Goal: Book appointment/travel/reservation

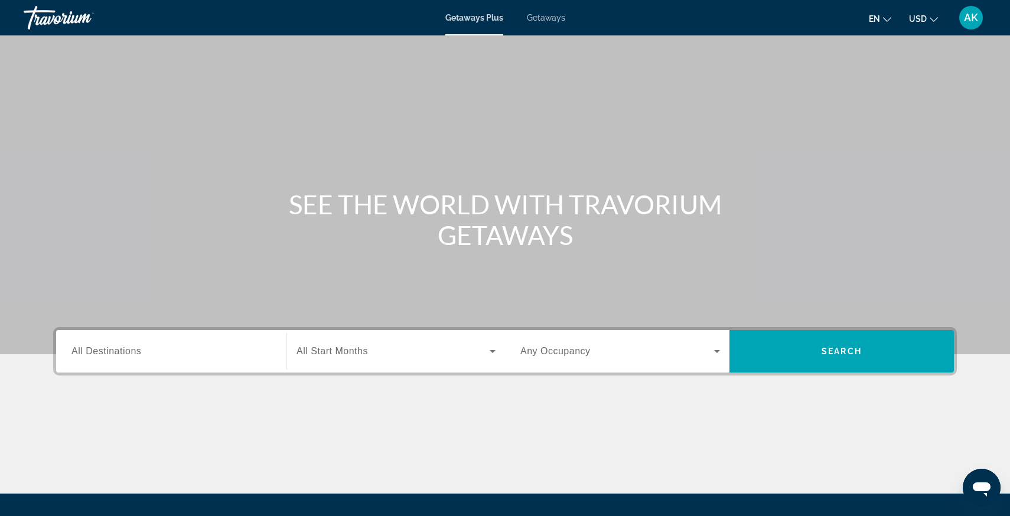
click at [411, 352] on span "Search widget" at bounding box center [392, 351] width 193 height 14
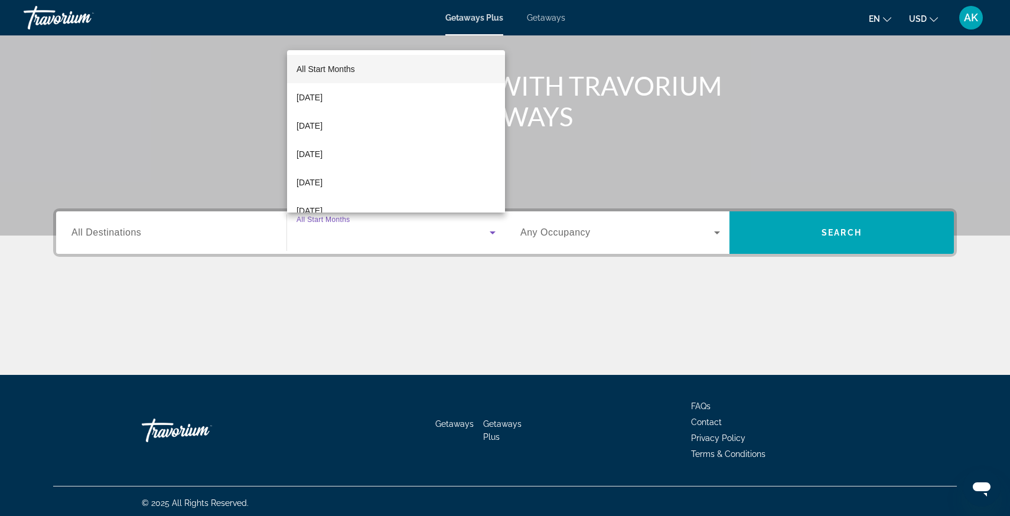
scroll to position [122, 0]
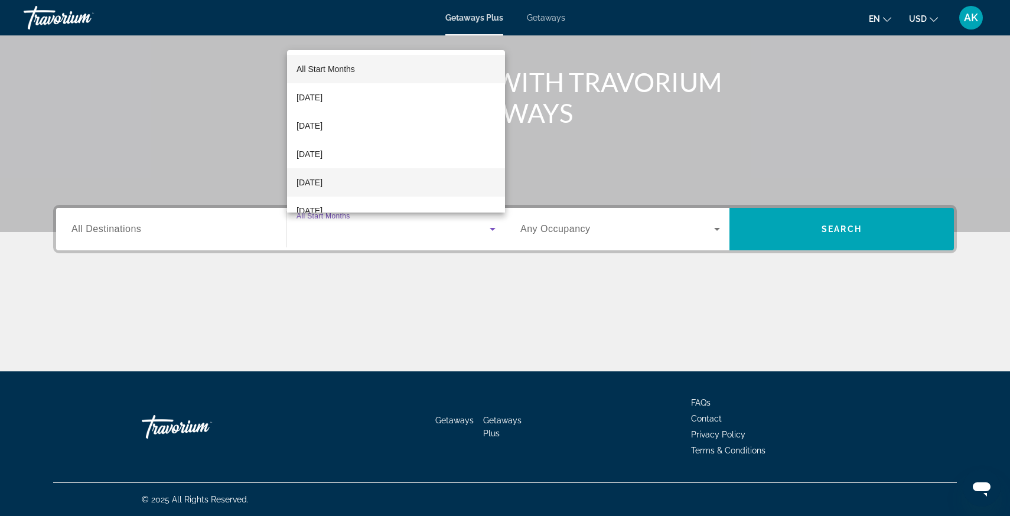
click at [322, 177] on span "[DATE]" at bounding box center [309, 182] width 26 height 14
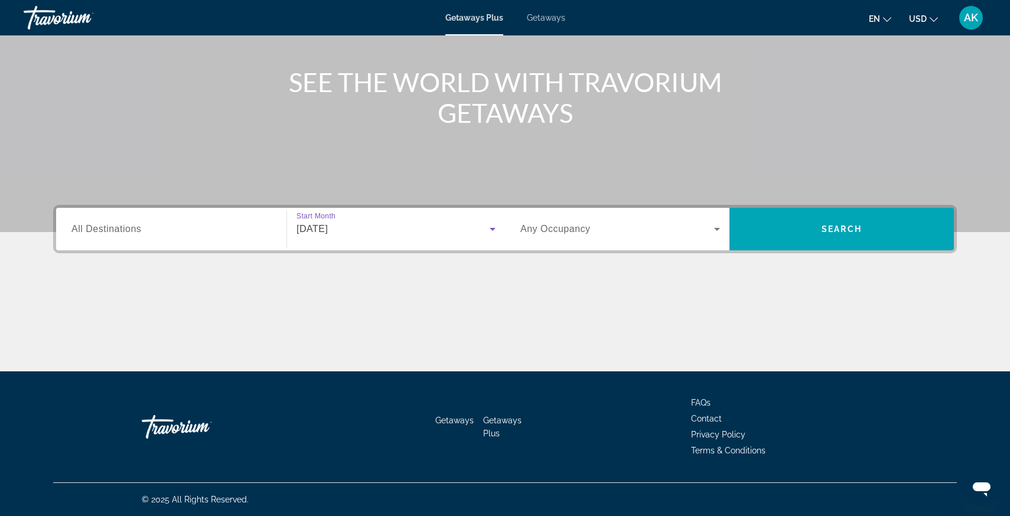
click at [584, 239] on div "Search widget" at bounding box center [620, 229] width 200 height 33
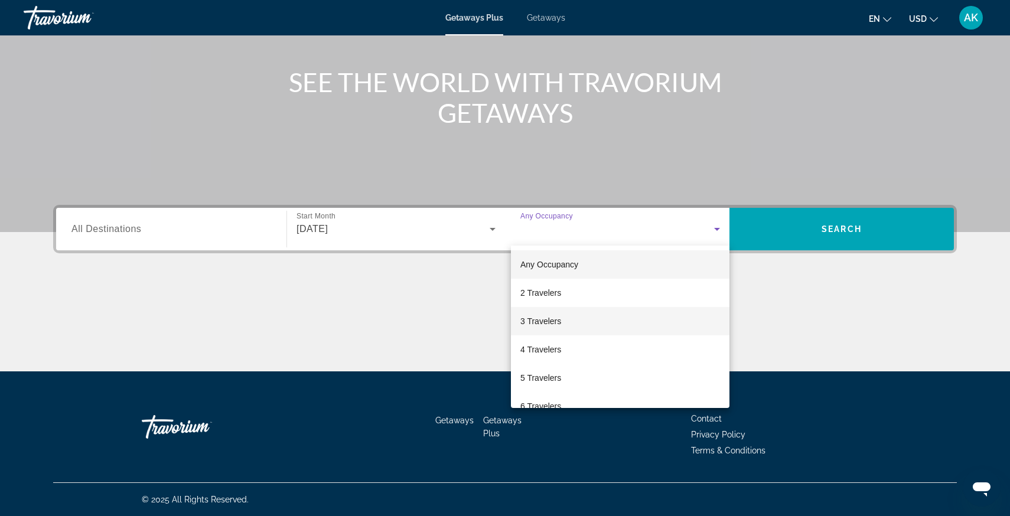
click at [566, 309] on mat-option "3 Travelers" at bounding box center [620, 321] width 218 height 28
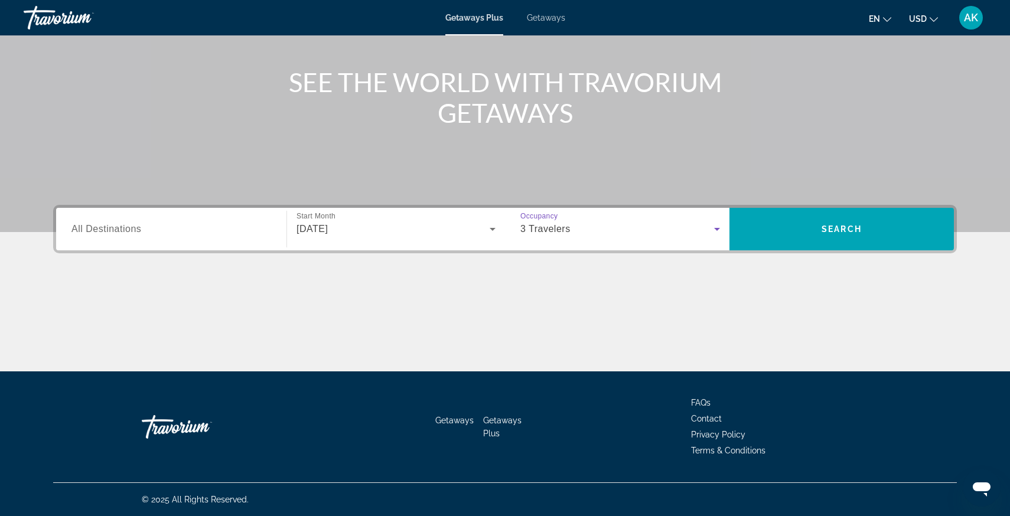
click at [174, 236] on input "Destination All Destinations" at bounding box center [171, 230] width 200 height 14
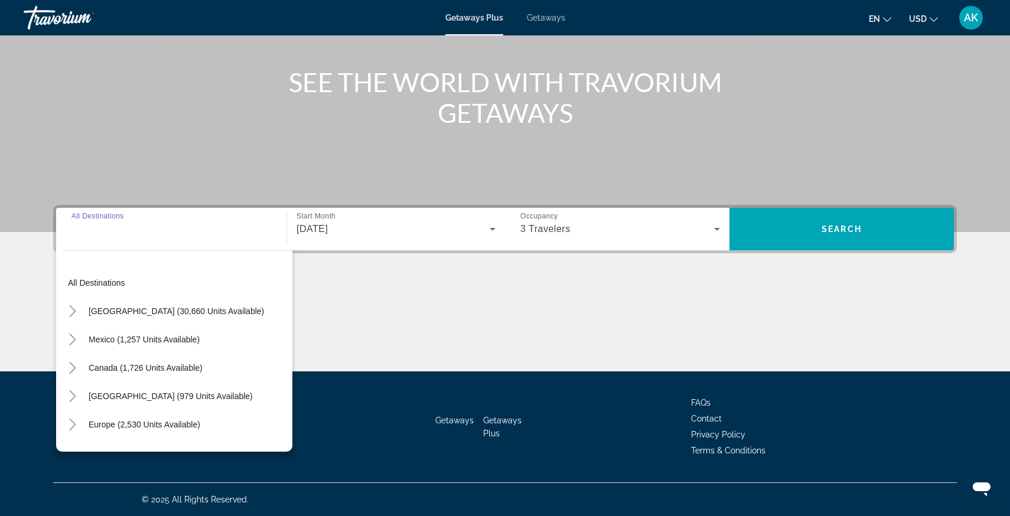
click at [174, 236] on input "Destination All Destinations" at bounding box center [171, 230] width 200 height 14
click at [830, 234] on span "Search widget" at bounding box center [841, 229] width 224 height 28
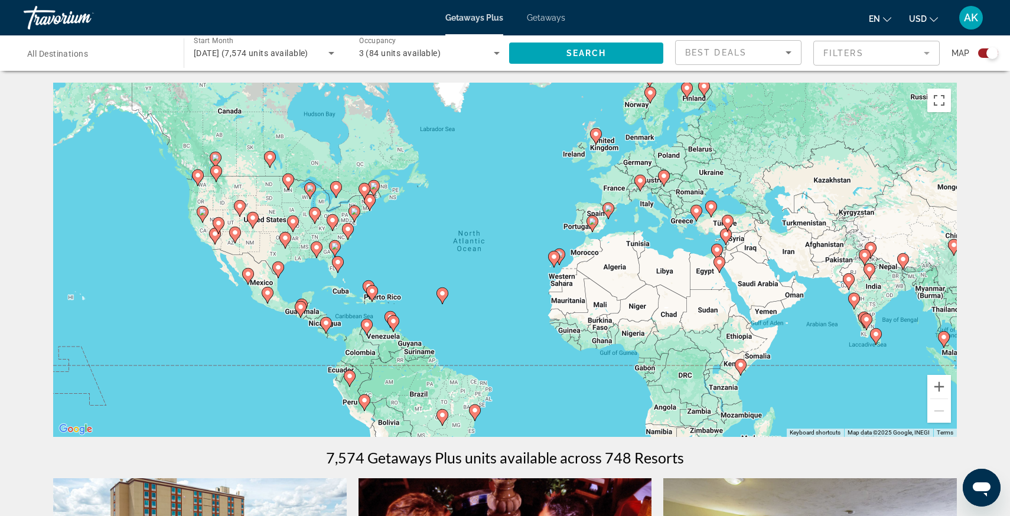
click at [771, 55] on div "Best Deals" at bounding box center [735, 52] width 100 height 14
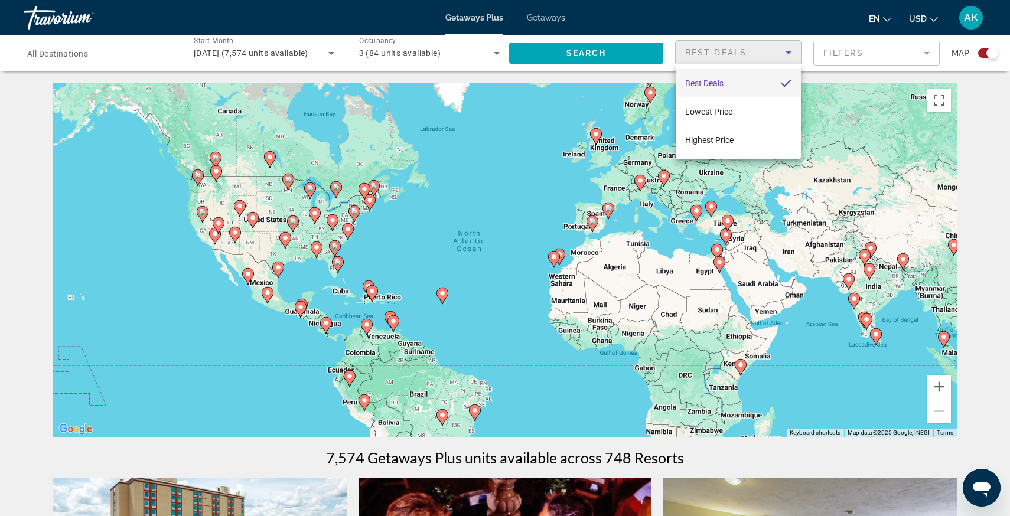
click at [752, 82] on mat-option "Best Deals" at bounding box center [737, 83] width 125 height 28
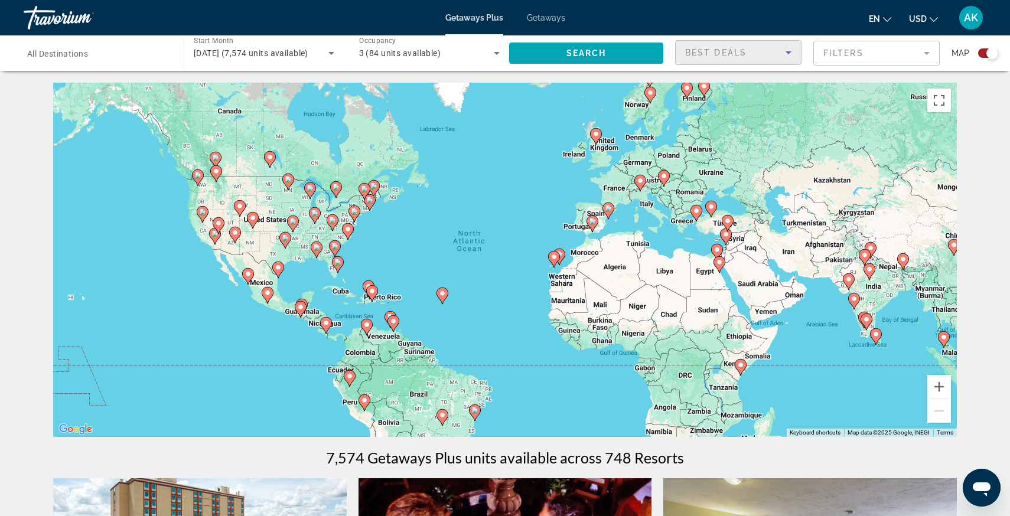
click at [990, 56] on div "Search widget" at bounding box center [992, 53] width 12 height 12
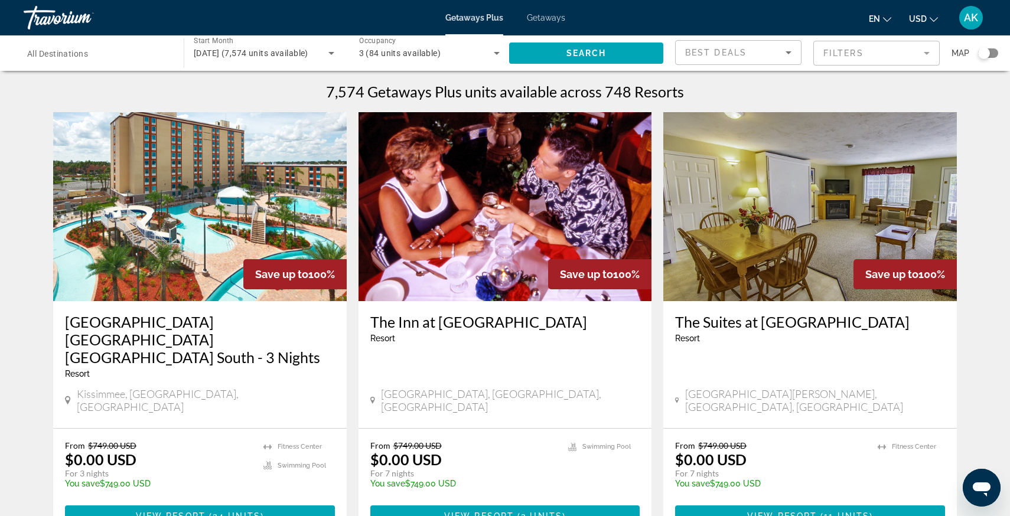
click at [84, 57] on span "All Destinations" at bounding box center [57, 53] width 61 height 9
click at [84, 57] on input "Destination All Destinations" at bounding box center [97, 54] width 141 height 14
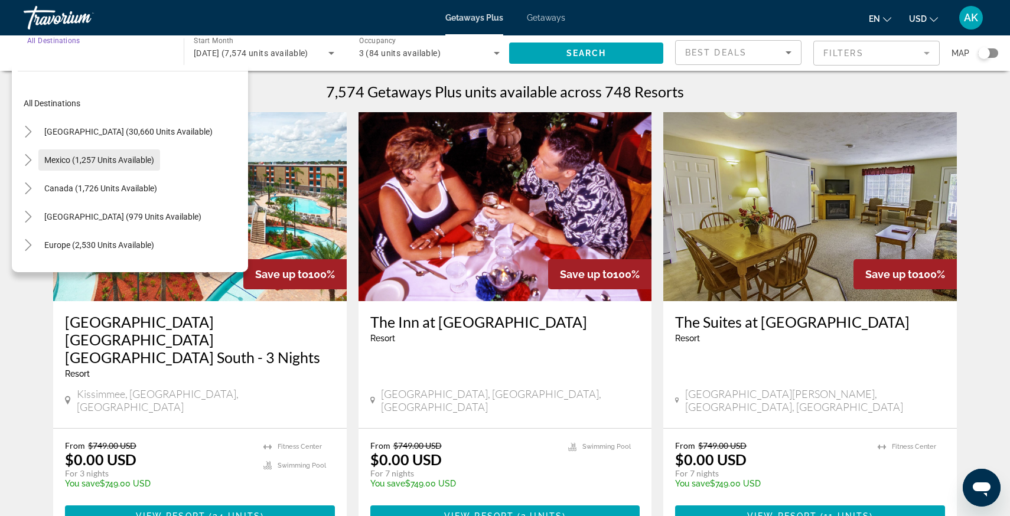
click at [74, 160] on span "Mexico (1,257 units available)" at bounding box center [99, 159] width 110 height 9
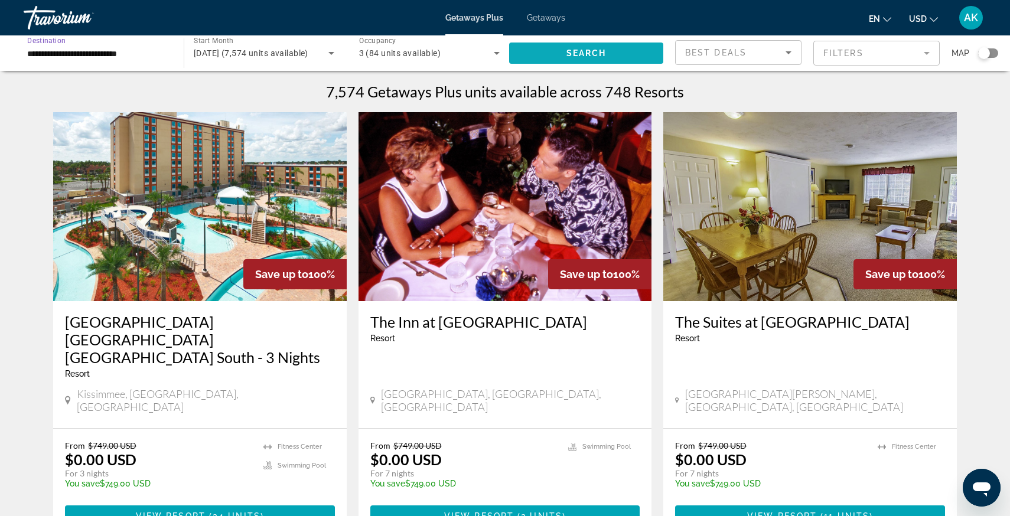
click at [604, 58] on span "Search widget" at bounding box center [586, 53] width 154 height 28
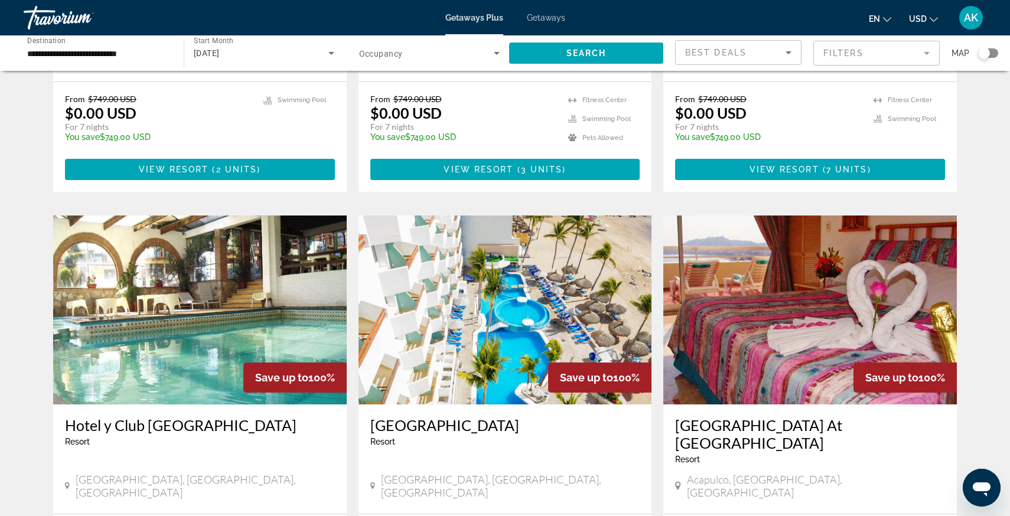
scroll to position [753, 0]
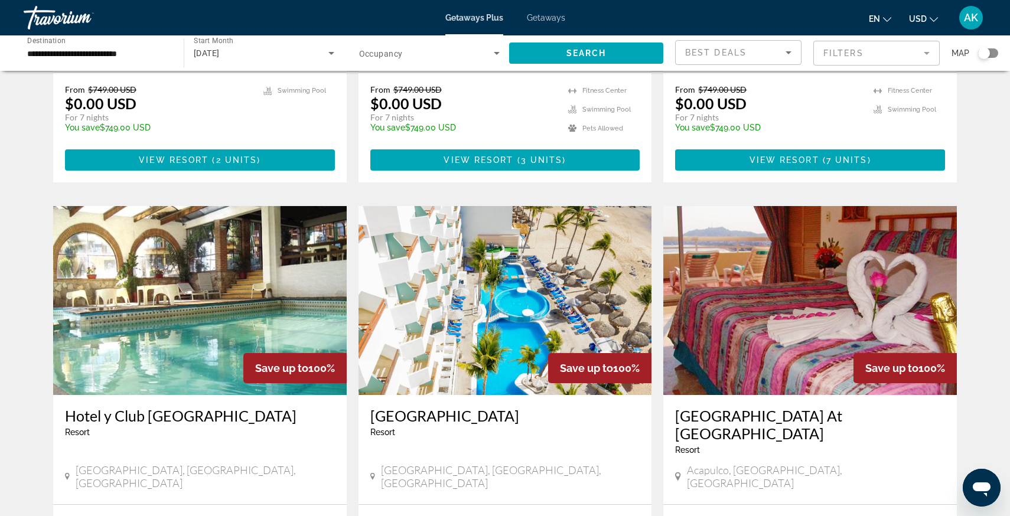
click at [83, 52] on input "**********" at bounding box center [97, 54] width 141 height 14
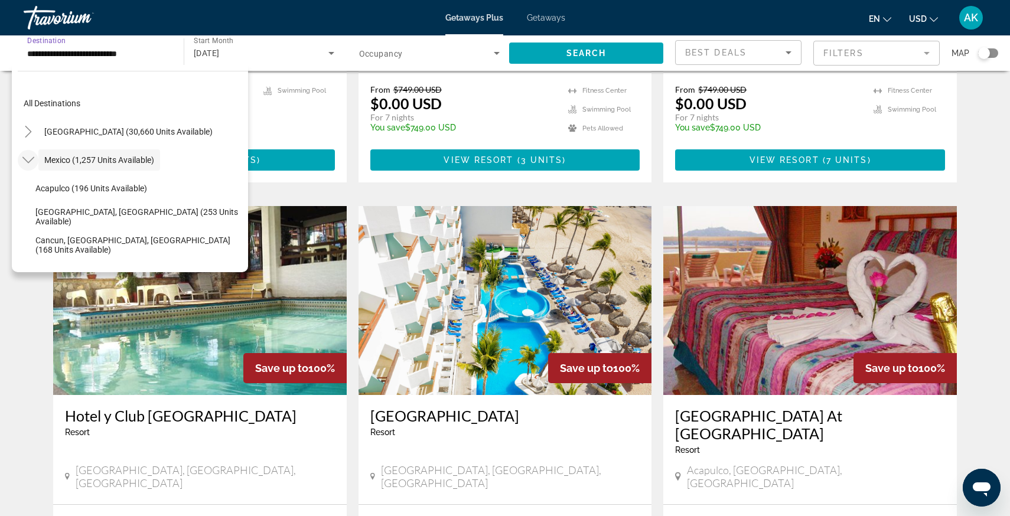
click at [27, 154] on mat-icon "Toggle Mexico (1,257 units available)" at bounding box center [28, 160] width 21 height 21
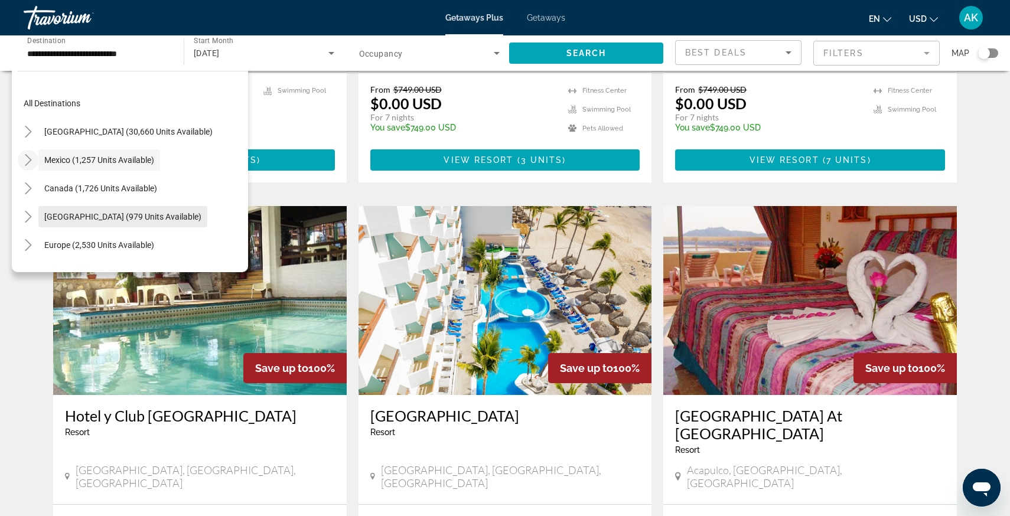
click at [57, 216] on span "[GEOGRAPHIC_DATA] (979 units available)" at bounding box center [122, 216] width 157 height 9
type input "**********"
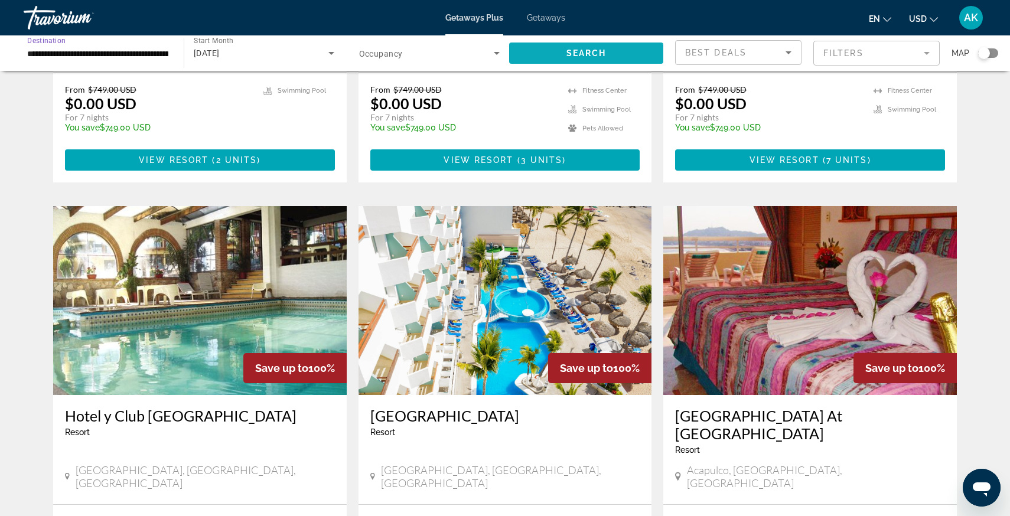
click at [603, 48] on span "Search" at bounding box center [586, 52] width 40 height 9
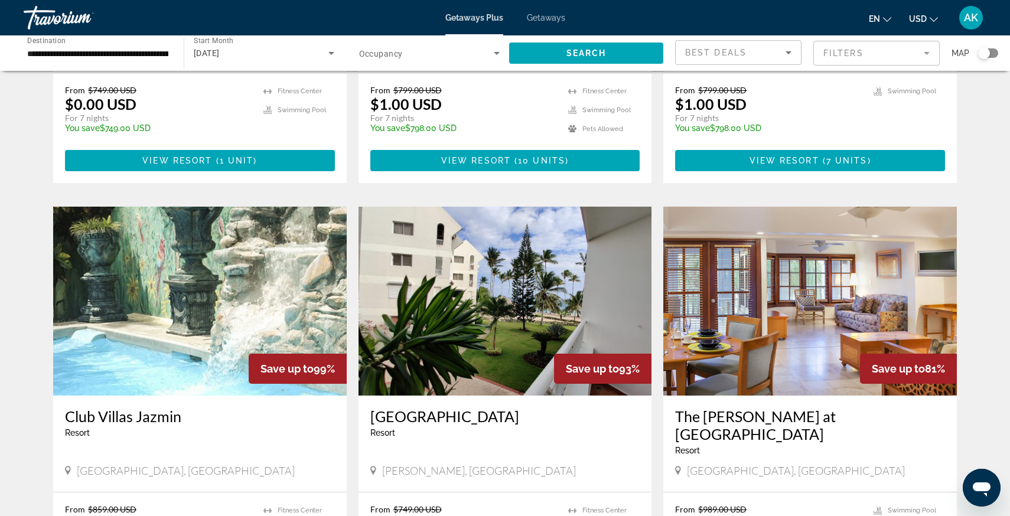
scroll to position [314, 0]
